Goal: Task Accomplishment & Management: Use online tool/utility

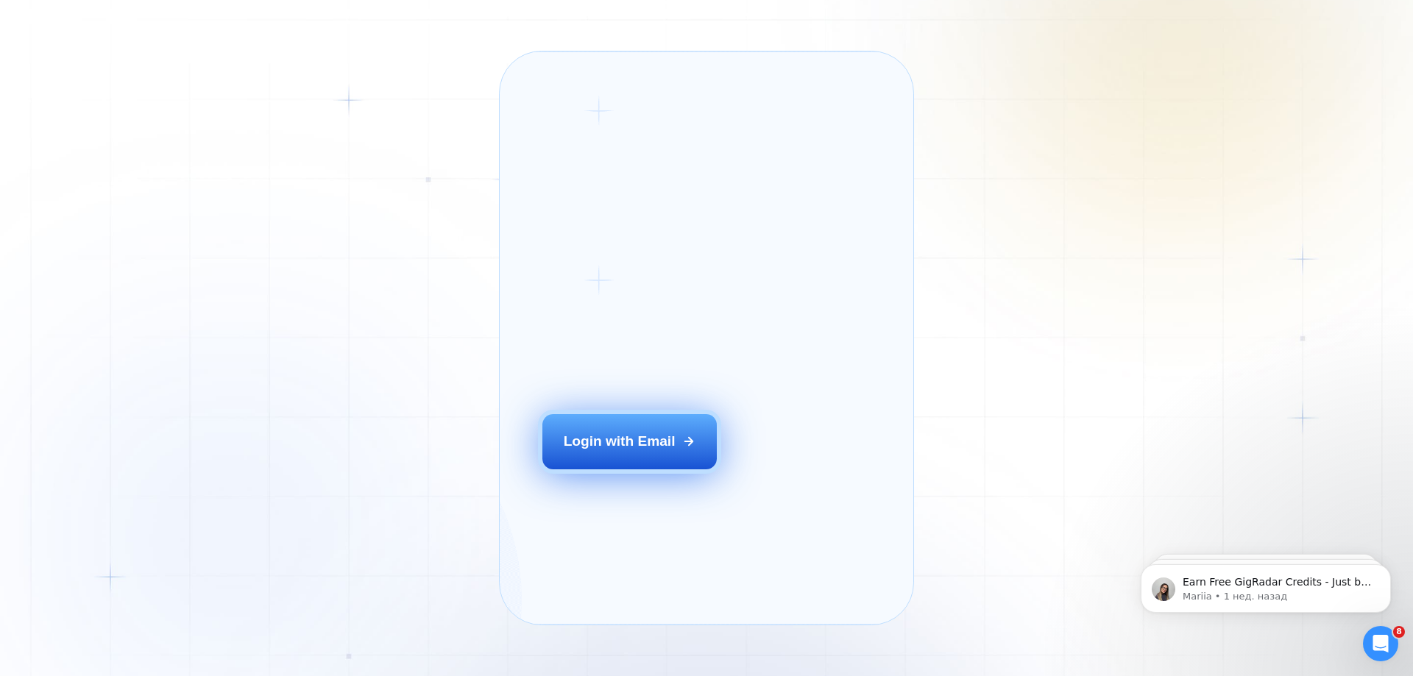
click at [653, 469] on button "Login with Email" at bounding box center [629, 441] width 175 height 54
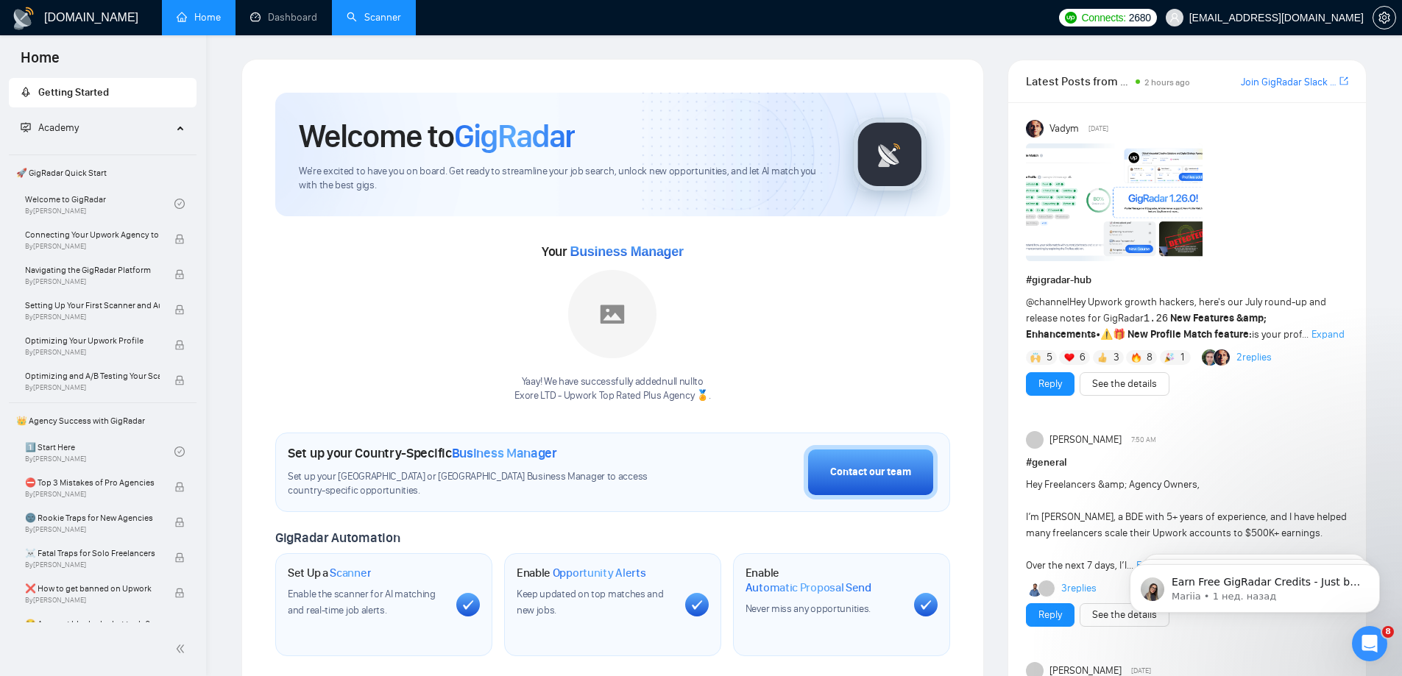
click at [385, 19] on link "Scanner" at bounding box center [374, 17] width 54 height 13
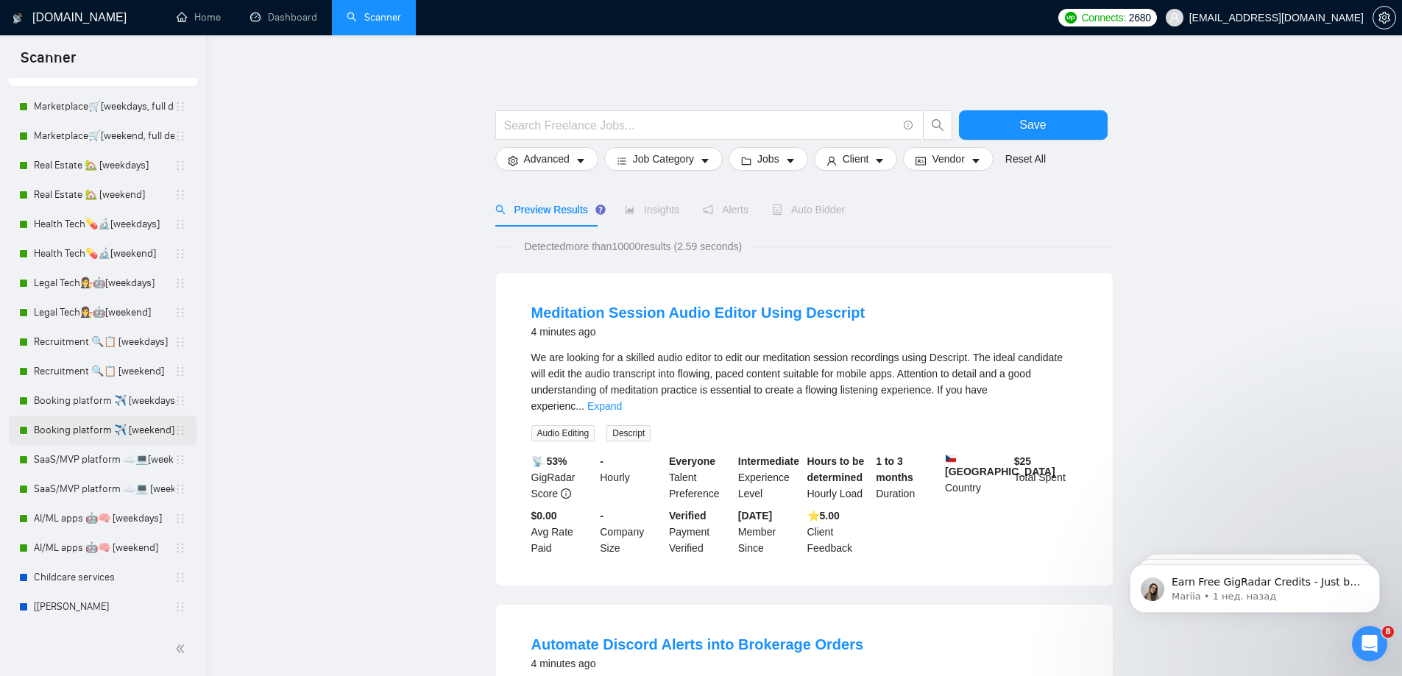
scroll to position [144, 0]
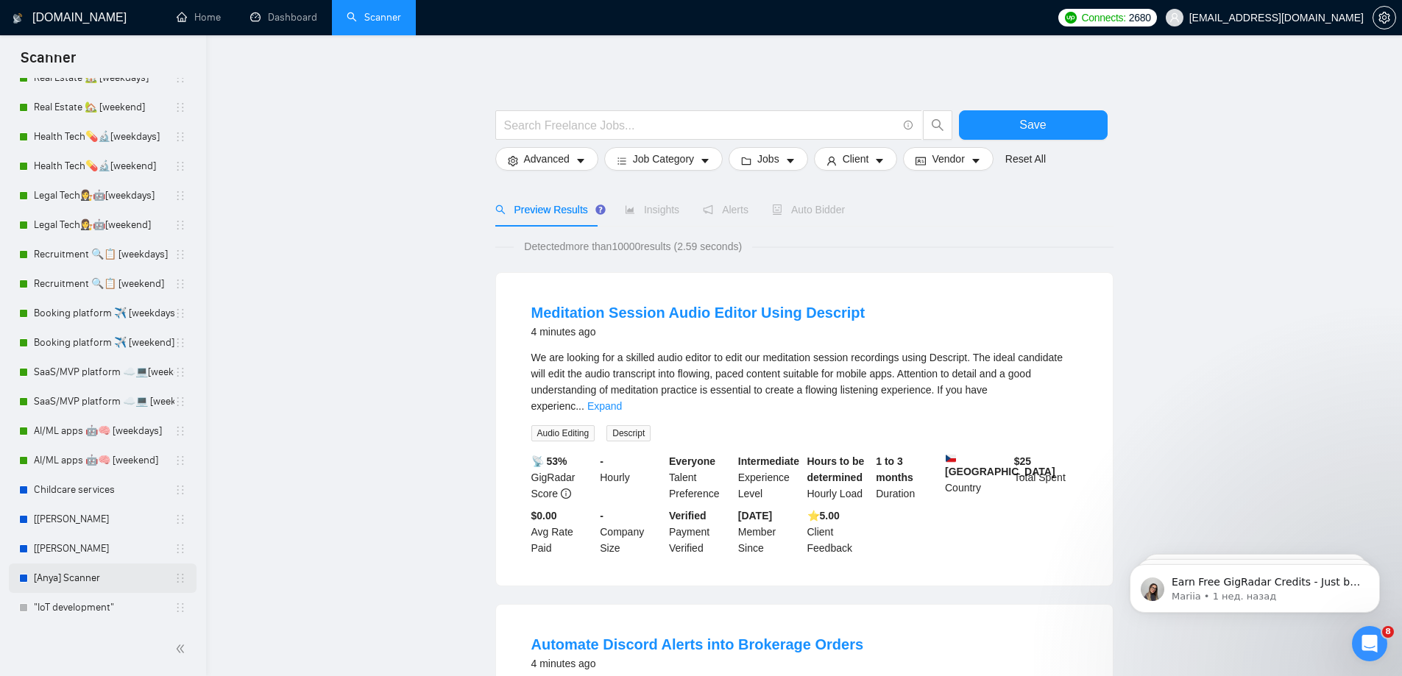
click at [102, 581] on link "[Anya] Scanner" at bounding box center [104, 578] width 141 height 29
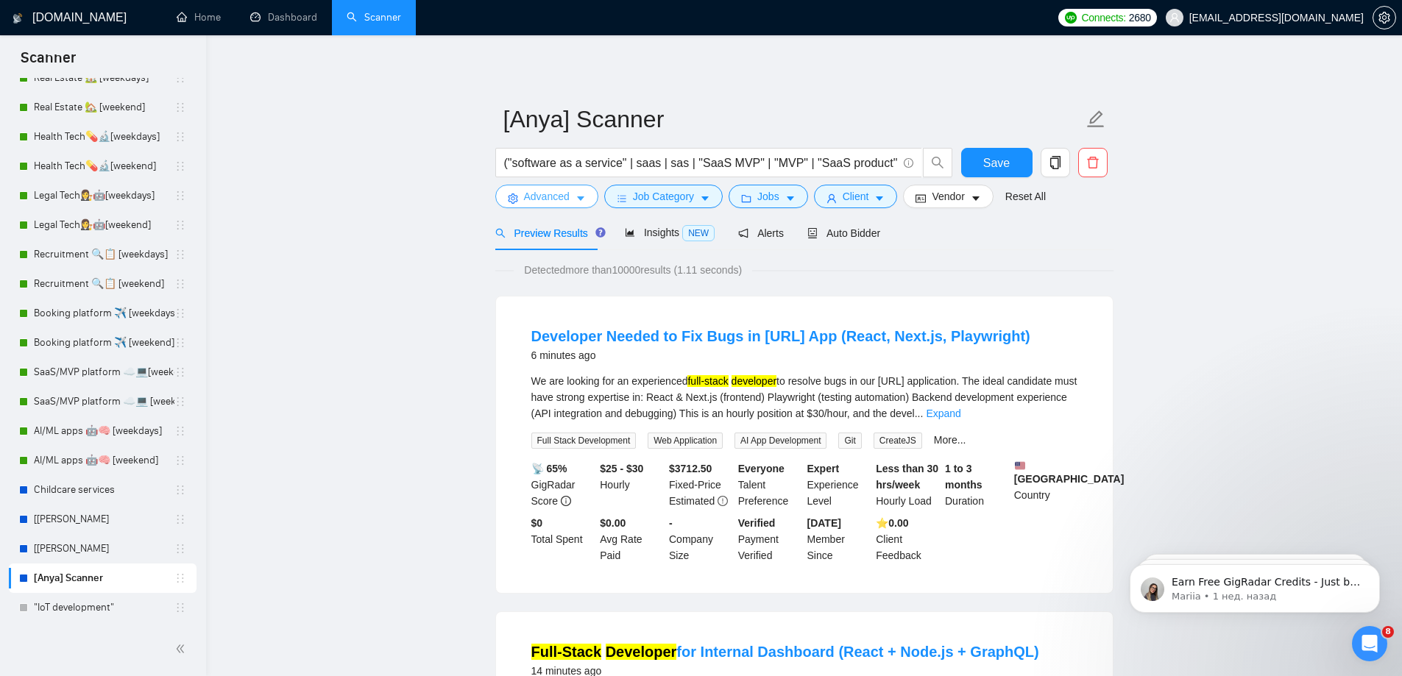
click at [566, 193] on span "Advanced" at bounding box center [547, 196] width 46 height 16
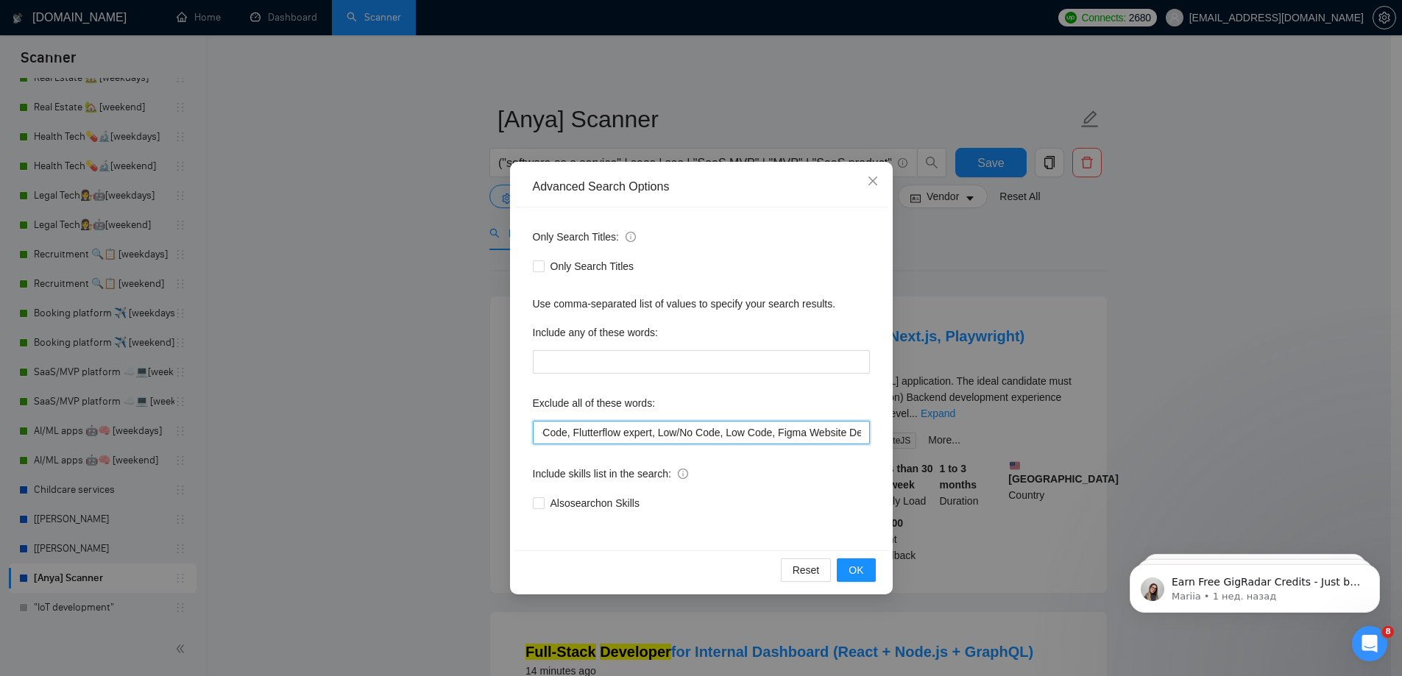
scroll to position [0, 371]
drag, startPoint x: 750, startPoint y: 435, endPoint x: 892, endPoint y: 434, distance: 142.0
click at [892, 434] on div "Advanced Search Options Only Search Titles: Only Search Titles Use comma-separa…" at bounding box center [701, 378] width 383 height 433
click at [853, 432] on input "no agencies, no agency, No-Code, Low-Code, Flutterflow expert, Low/No Code, Low…" at bounding box center [701, 433] width 337 height 24
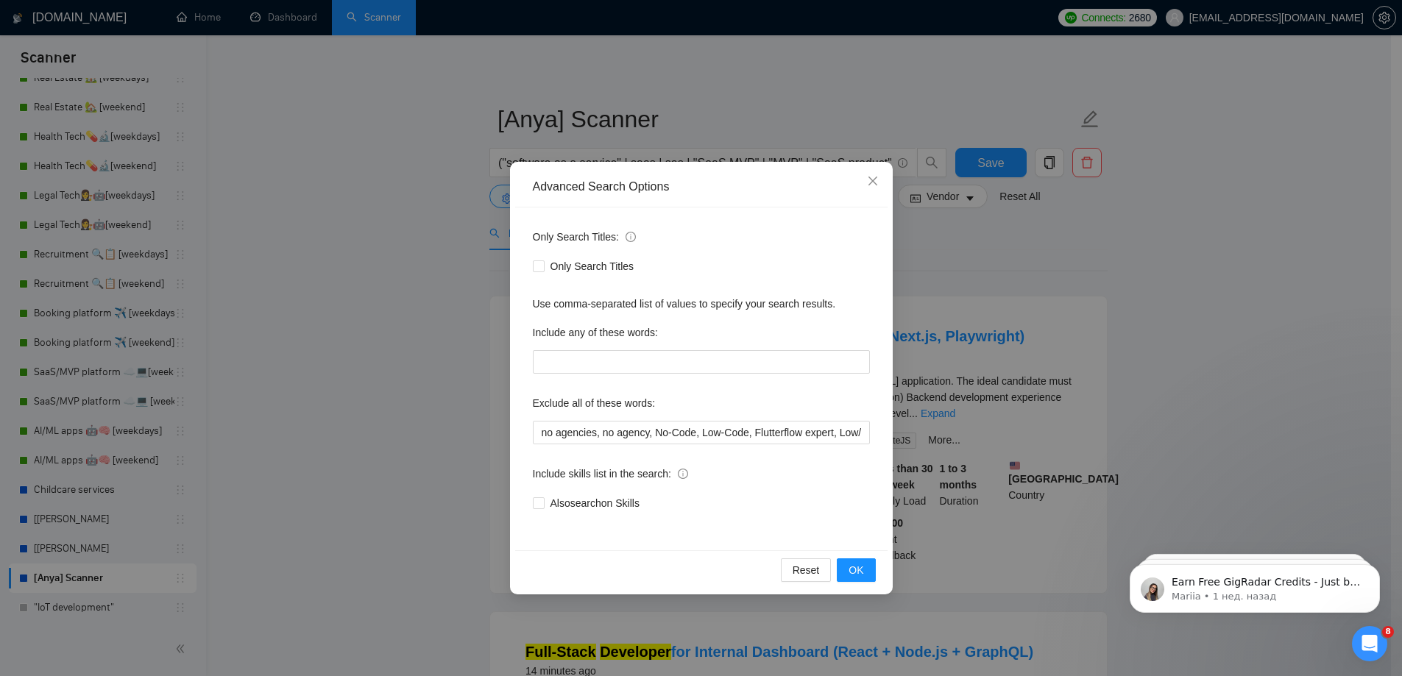
click at [873, 432] on div "Only Search Titles: Only Search Titles Use comma-separated list of values to sp…" at bounding box center [701, 378] width 372 height 343
click at [859, 432] on input "no agencies, no agency, No-Code, Low-Code, Flutterflow expert, Low/No Code, Low…" at bounding box center [701, 433] width 337 height 24
click at [861, 433] on input "no agencies, no agency, No-Code, Low-Code, Flutterflow expert, Low/No Code, Low…" at bounding box center [701, 433] width 337 height 24
paste input "full time"
click at [748, 428] on input "no agencies, no agency, No-Code, Low-Code, Flutterflow expert, Low/No Code, Low…" at bounding box center [701, 433] width 337 height 24
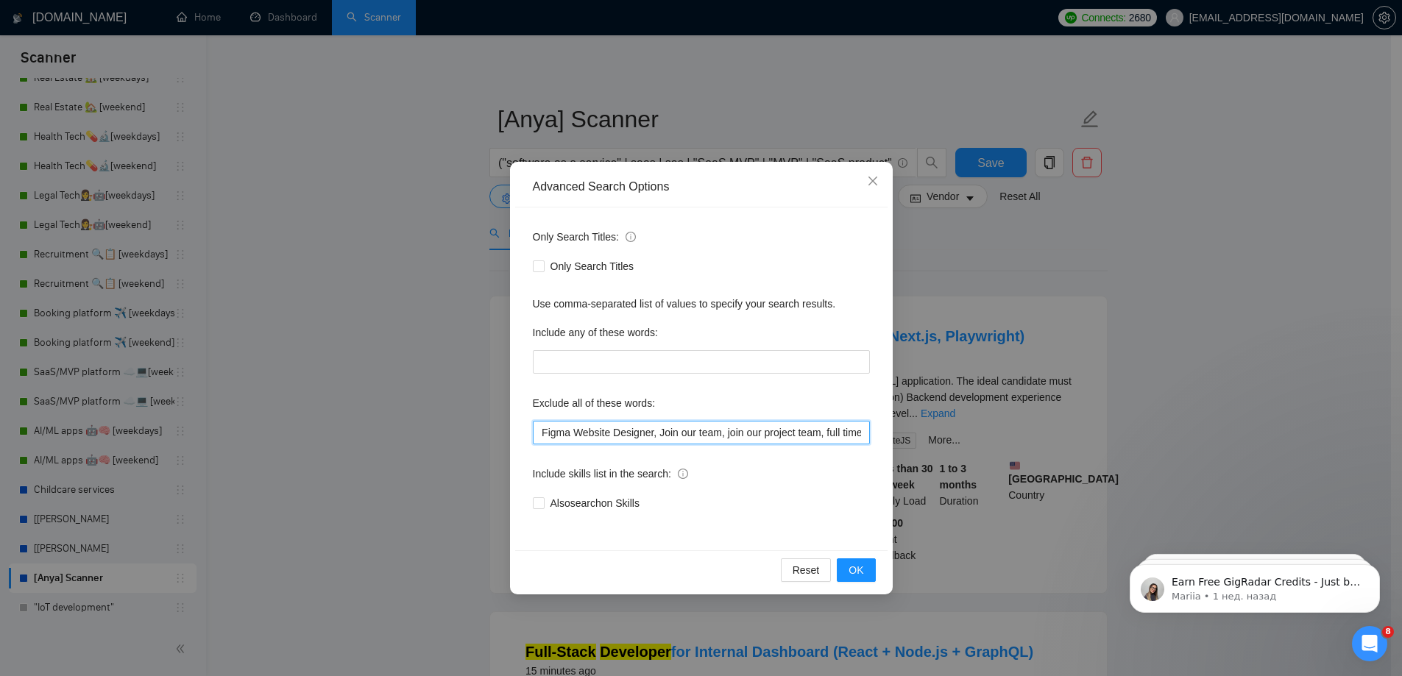
paste input "Shopify Website Developer"
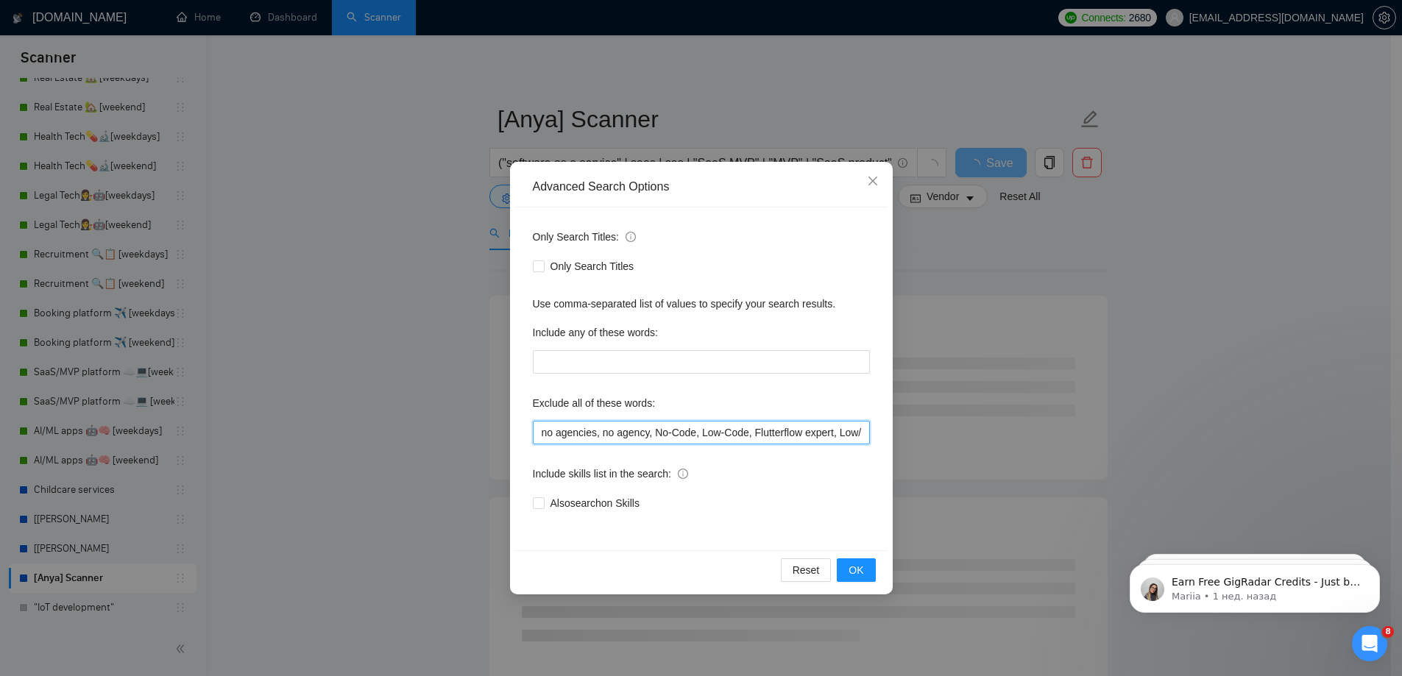
click at [756, 433] on input "no agencies, no agency, No-Code, Low-Code, Flutterflow expert, Low/No Code, Low…" at bounding box center [701, 433] width 337 height 24
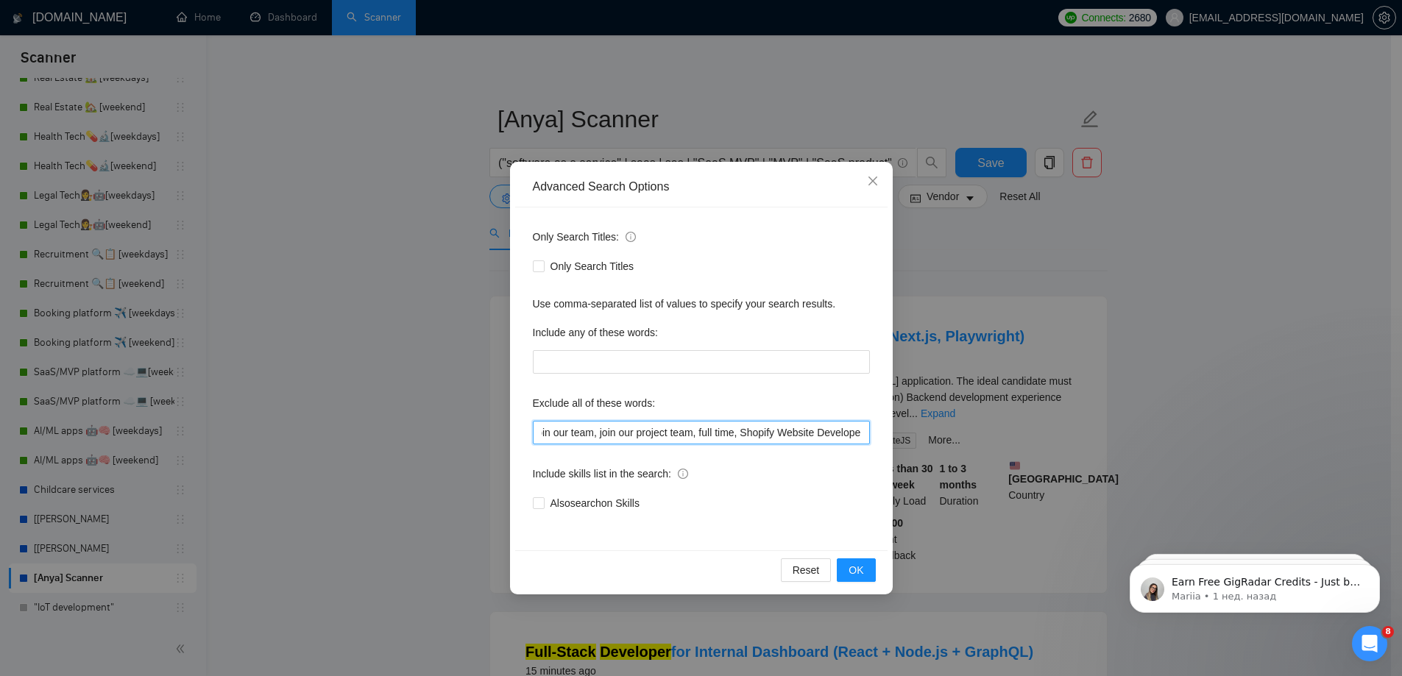
paste input "Figma Expert"
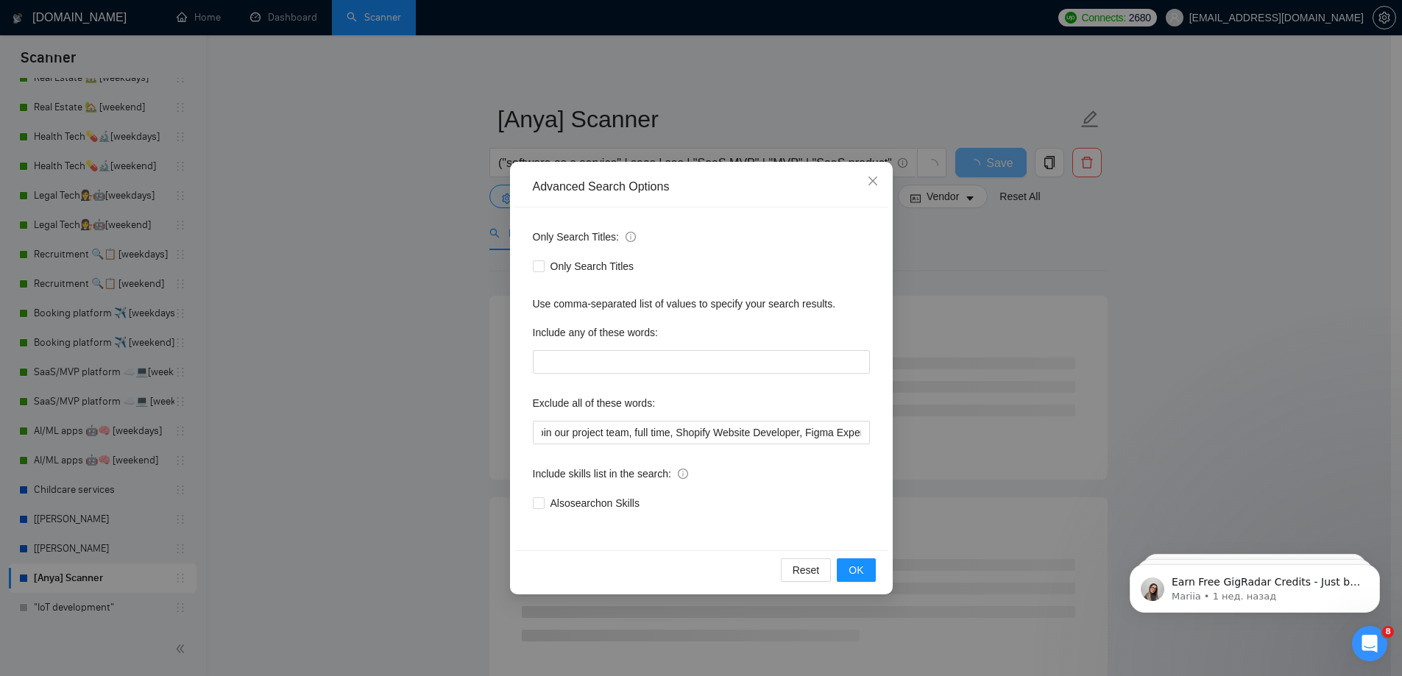
scroll to position [0, 0]
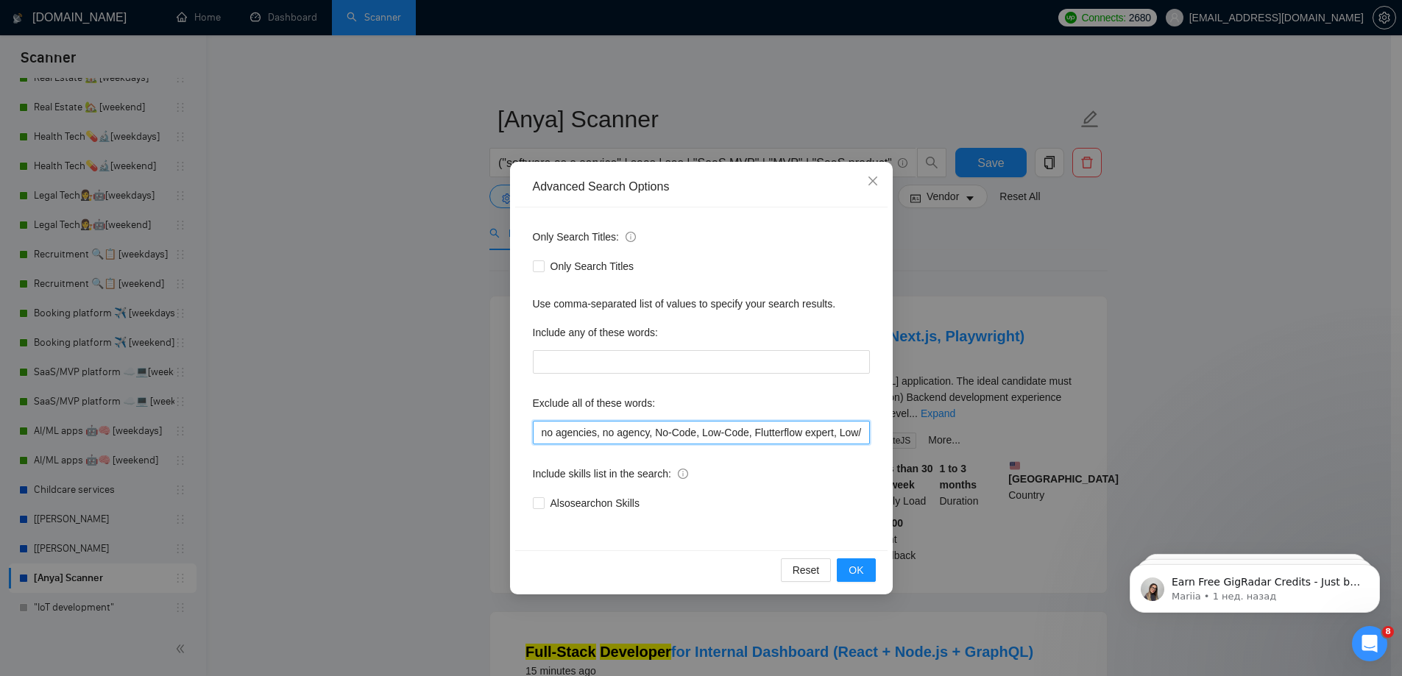
click at [812, 425] on input "no agencies, no agency, No-Code, Low-Code, Flutterflow expert, Low/No Code, Low…" at bounding box center [701, 433] width 337 height 24
paste input "consultation"
drag, startPoint x: 823, startPoint y: 416, endPoint x: 831, endPoint y: 433, distance: 18.1
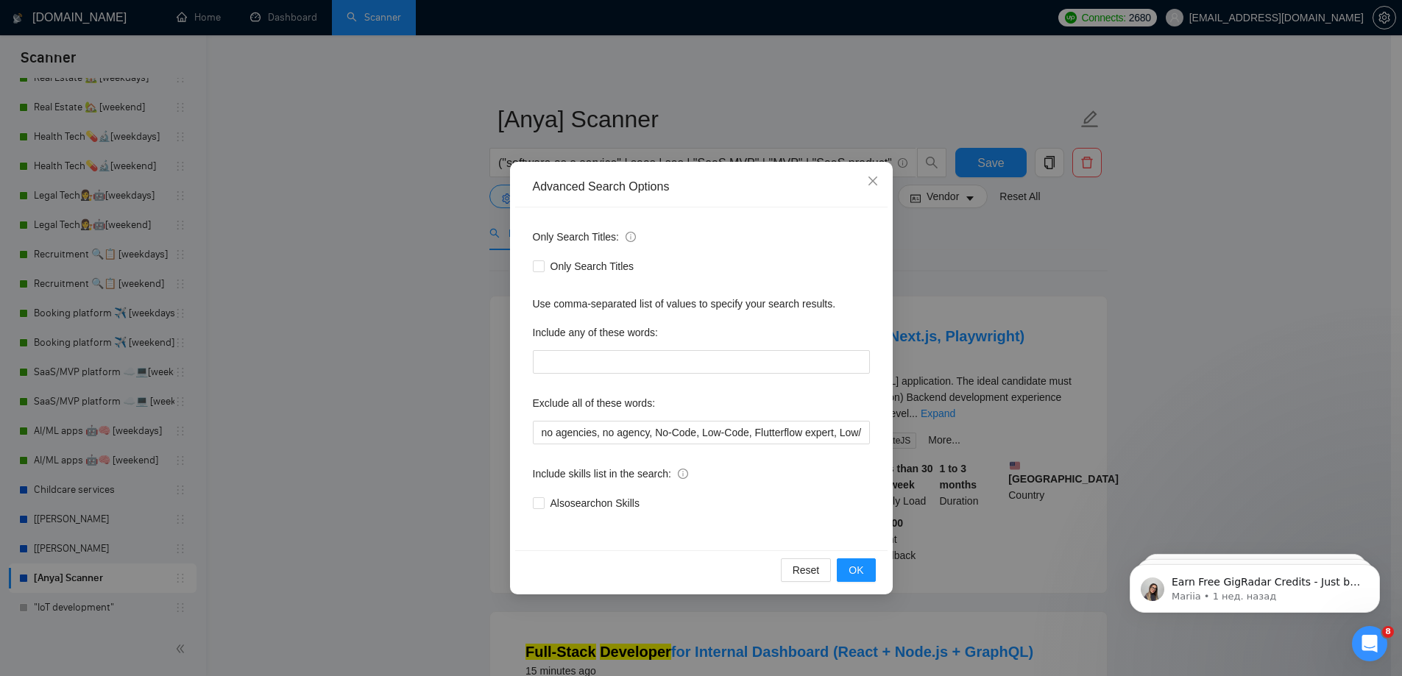
click at [823, 417] on div "Exclude all of these words:" at bounding box center [701, 405] width 337 height 29
click at [832, 434] on input "no agencies, no agency, No-Code, Low-Code, Flutterflow expert, Low/No Code, Low…" at bounding box center [701, 433] width 337 height 24
paste input "join our team"
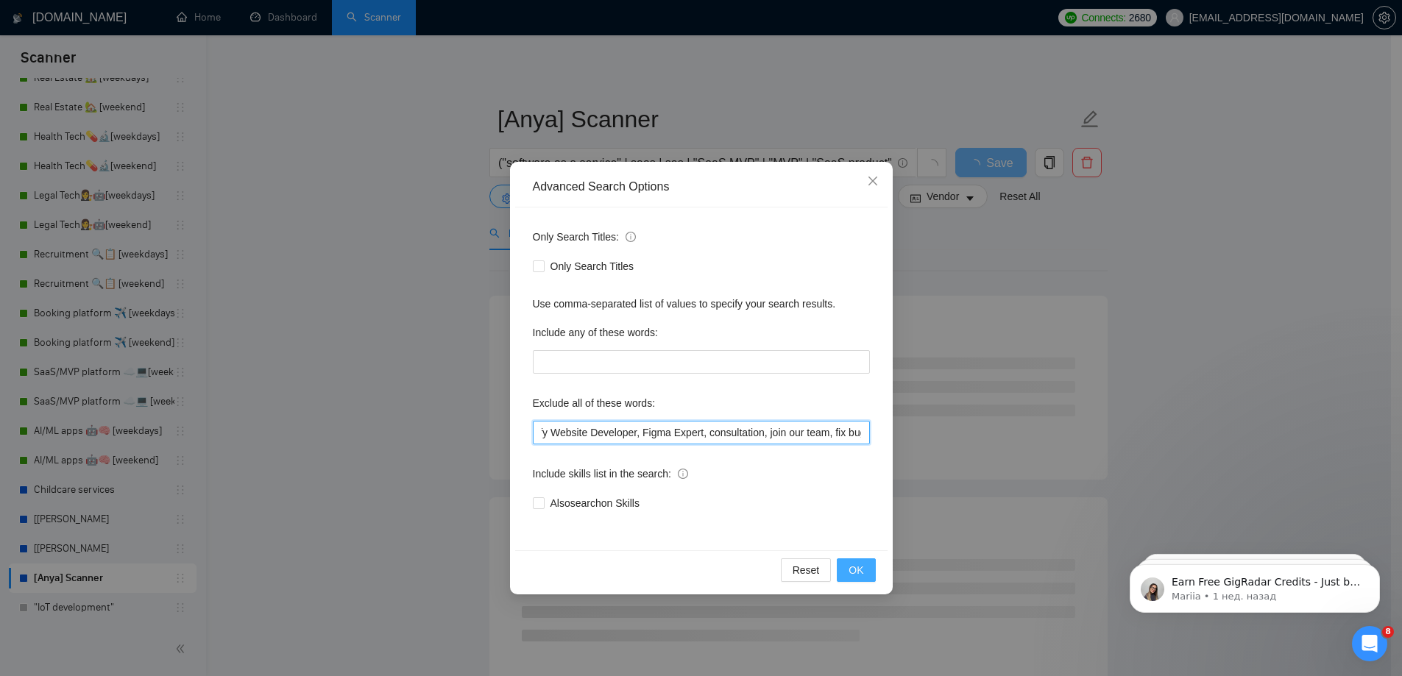
type input "no agencies, no agency, No-Code, Low-Code, Flutterflow expert, Low/No Code, Low…"
click at [868, 571] on button "OK" at bounding box center [856, 570] width 38 height 24
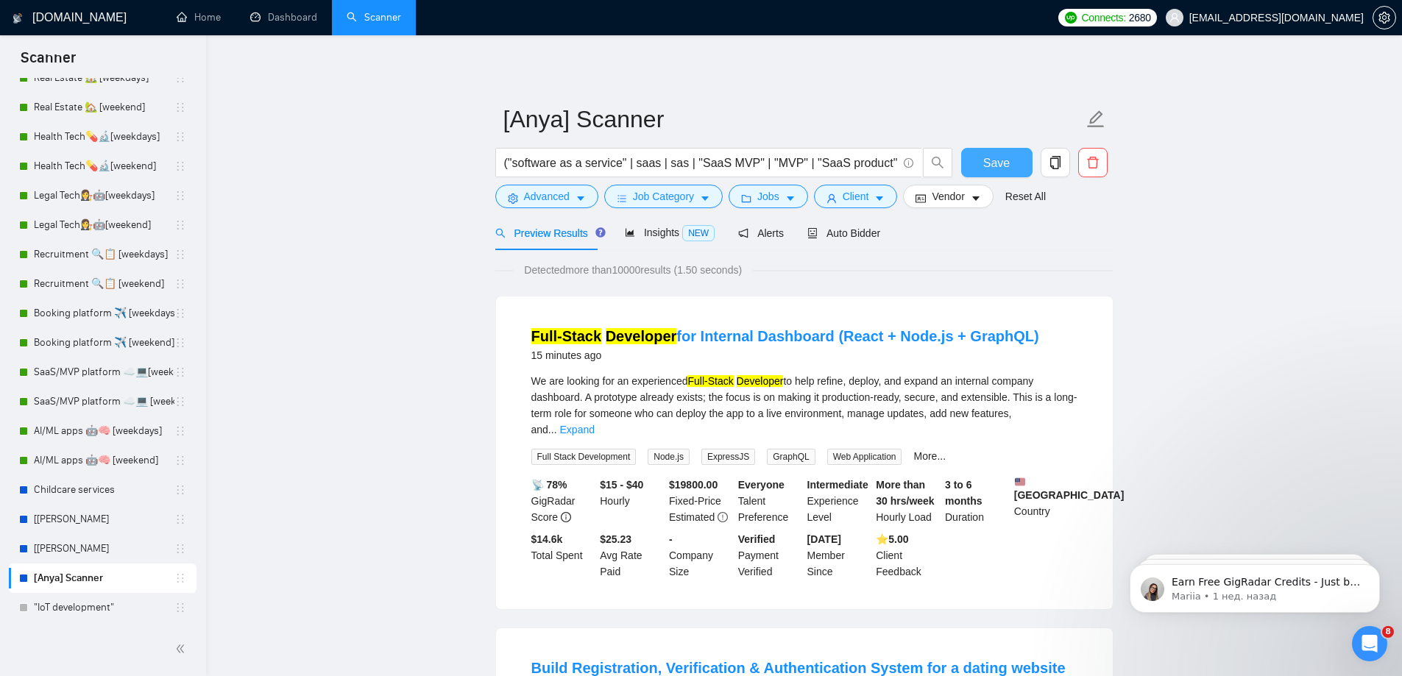
click at [987, 159] on span "Save" at bounding box center [996, 163] width 26 height 18
click at [1009, 166] on button "Save" at bounding box center [996, 162] width 71 height 29
